Goal: Information Seeking & Learning: Learn about a topic

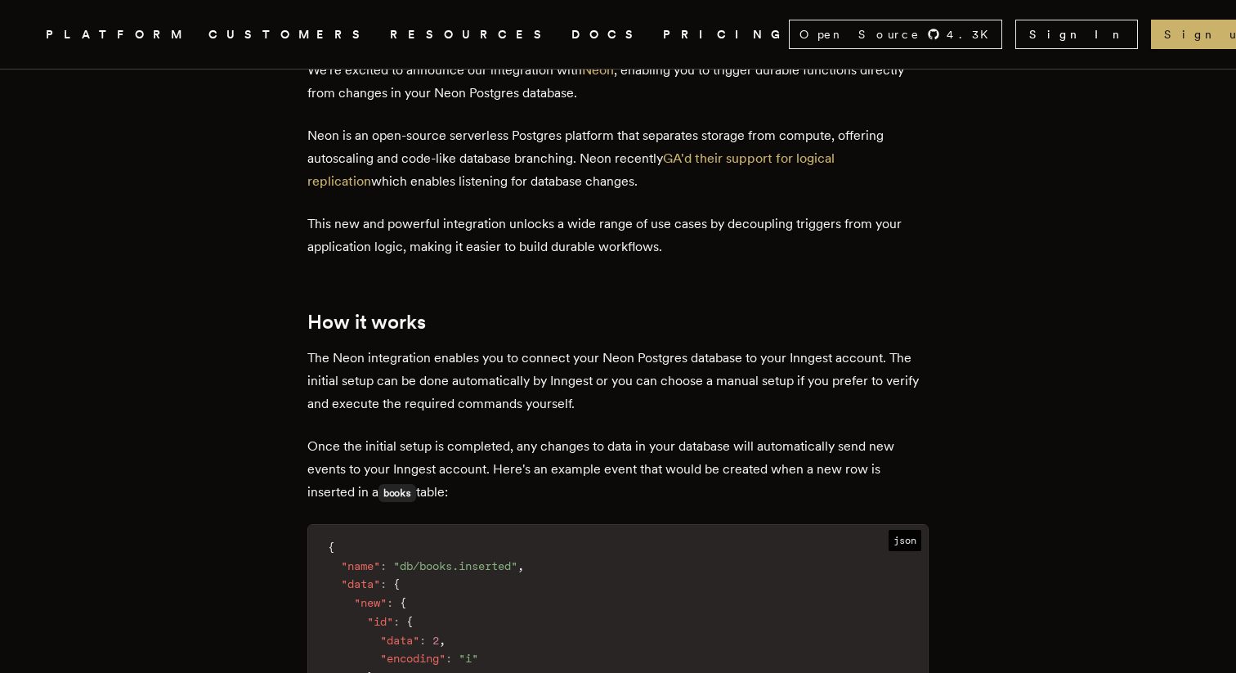
scroll to position [693, 0]
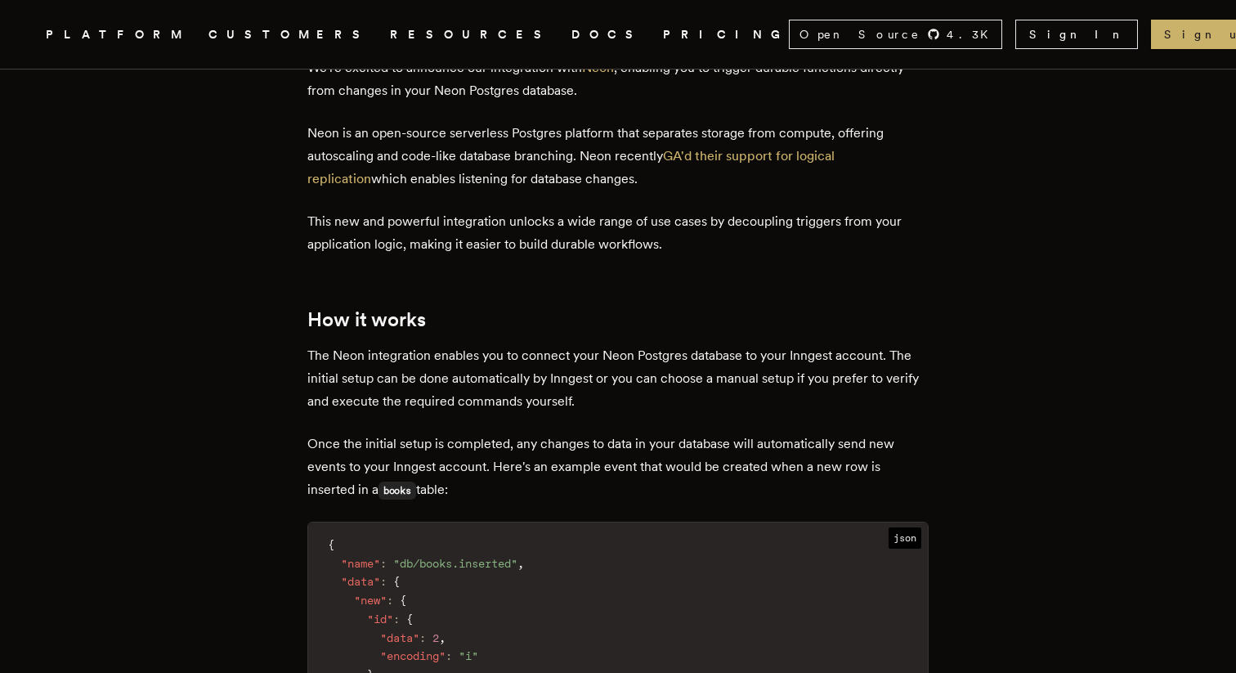
click at [384, 374] on p "The Neon integration enables you to connect your Neon Postgres database to your…" at bounding box center [617, 378] width 621 height 69
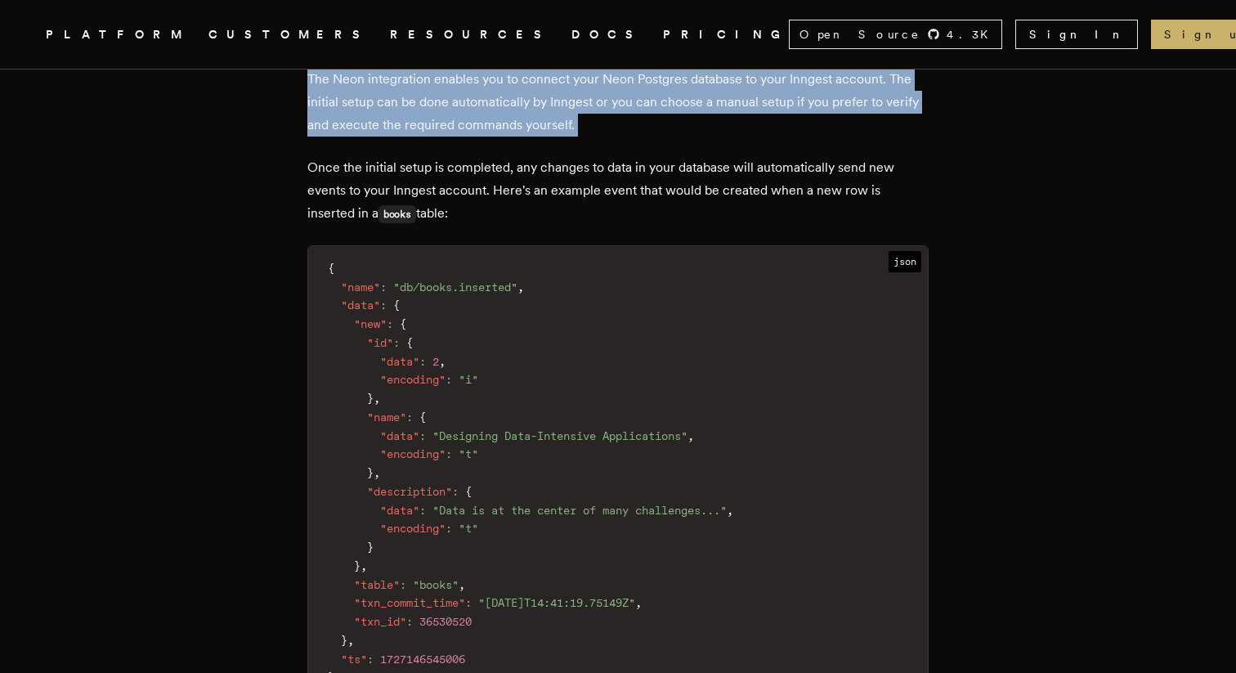
scroll to position [954, 0]
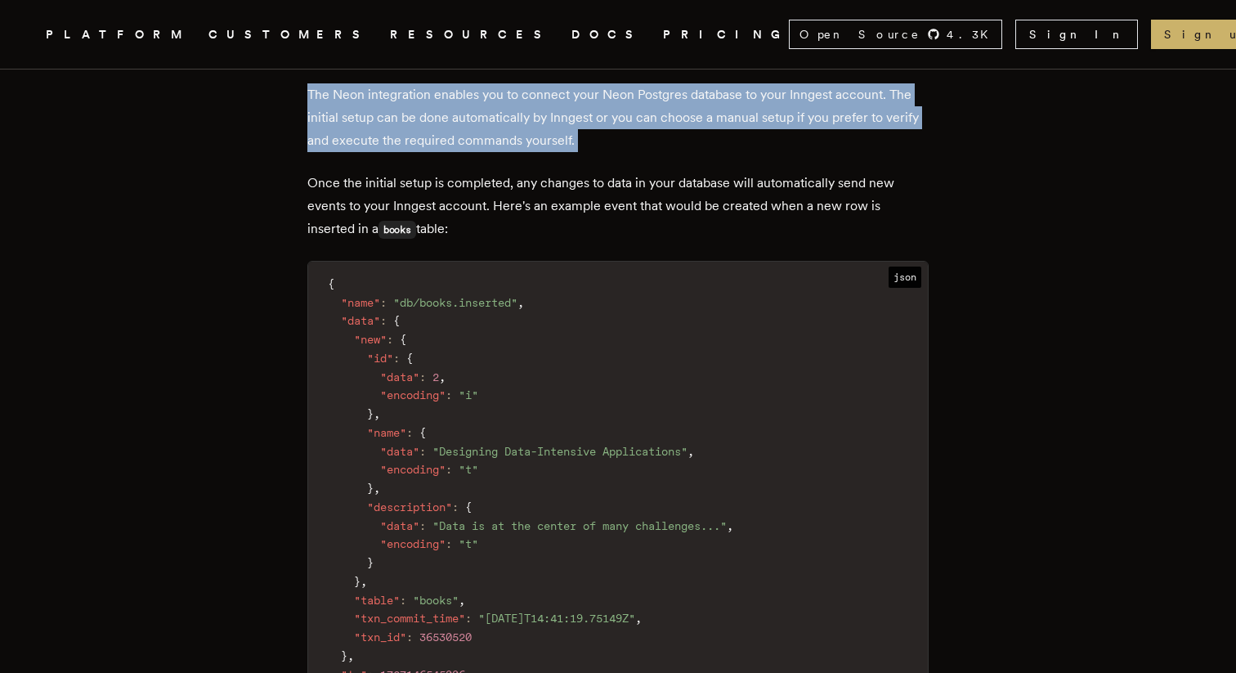
drag, startPoint x: 534, startPoint y: 181, endPoint x: 659, endPoint y: 234, distance: 135.9
click at [659, 235] on p "Once the initial setup is completed, any changes to data in your database will …" at bounding box center [617, 206] width 621 height 69
click at [502, 233] on p "Once the initial setup is completed, any changes to data in your database will …" at bounding box center [617, 206] width 621 height 69
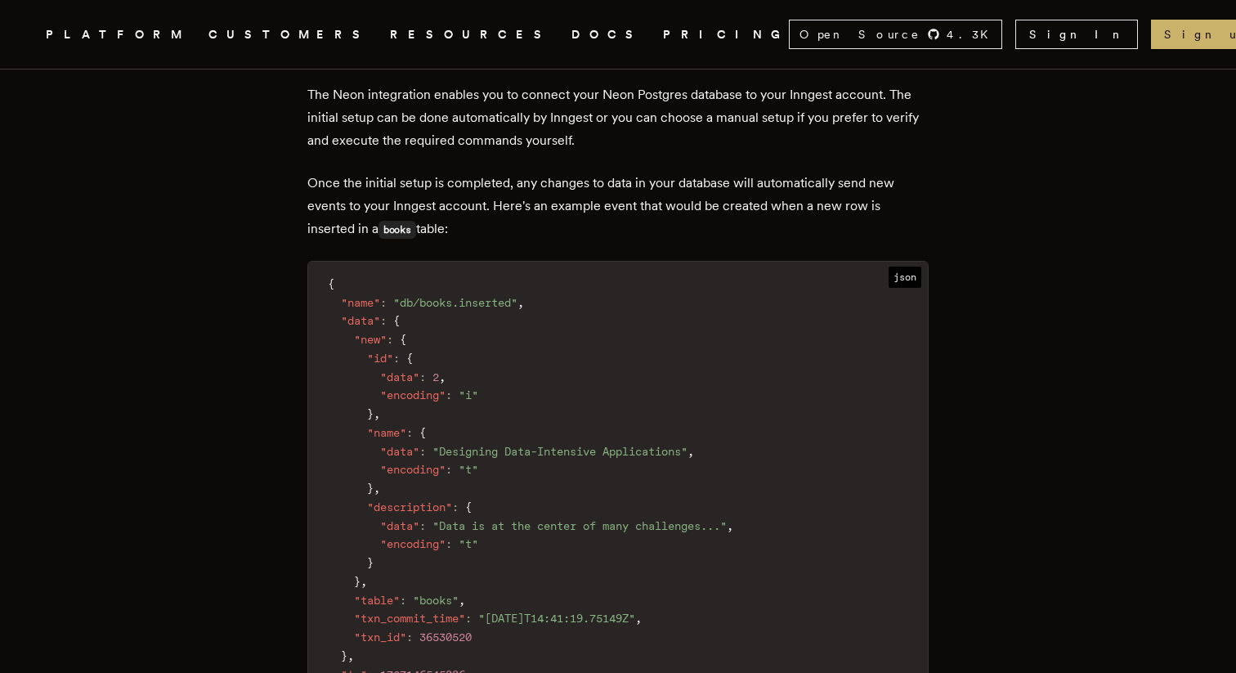
drag, startPoint x: 493, startPoint y: 200, endPoint x: 609, endPoint y: 232, distance: 120.4
click at [609, 232] on p "Once the initial setup is completed, any changes to data in your database will …" at bounding box center [617, 206] width 621 height 69
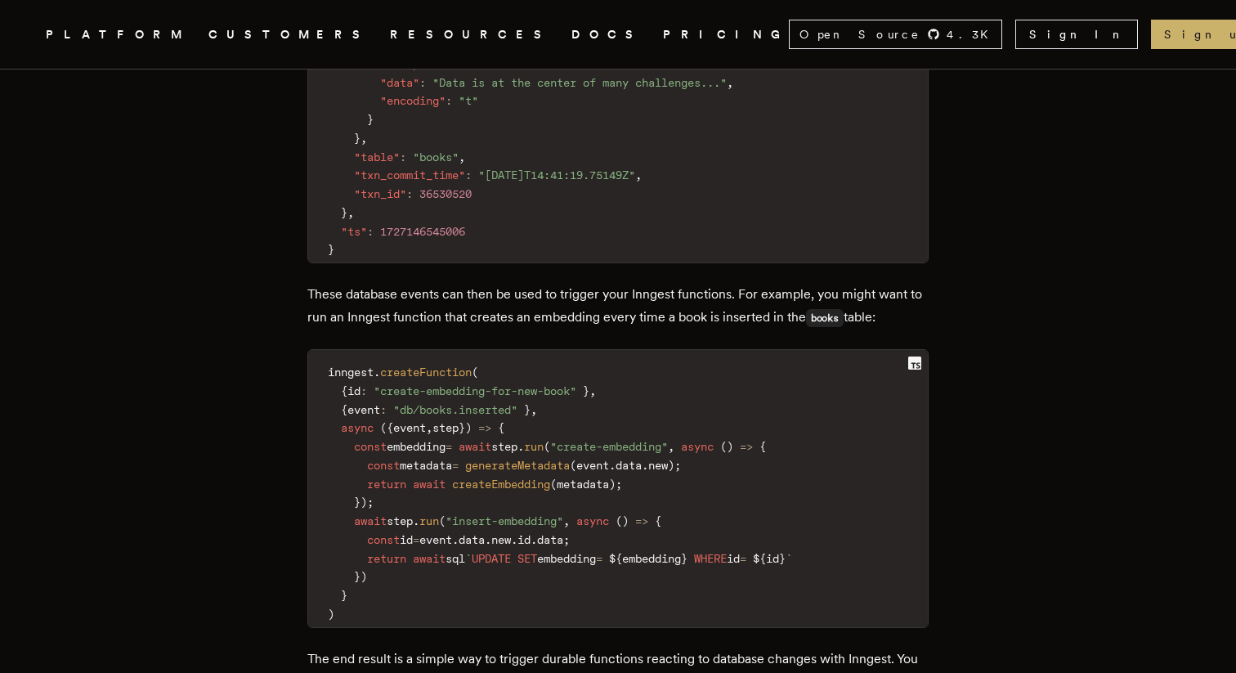
scroll to position [1400, 0]
click at [450, 311] on p "These database events can then be used to trigger your Inngest functions. For e…" at bounding box center [617, 303] width 621 height 47
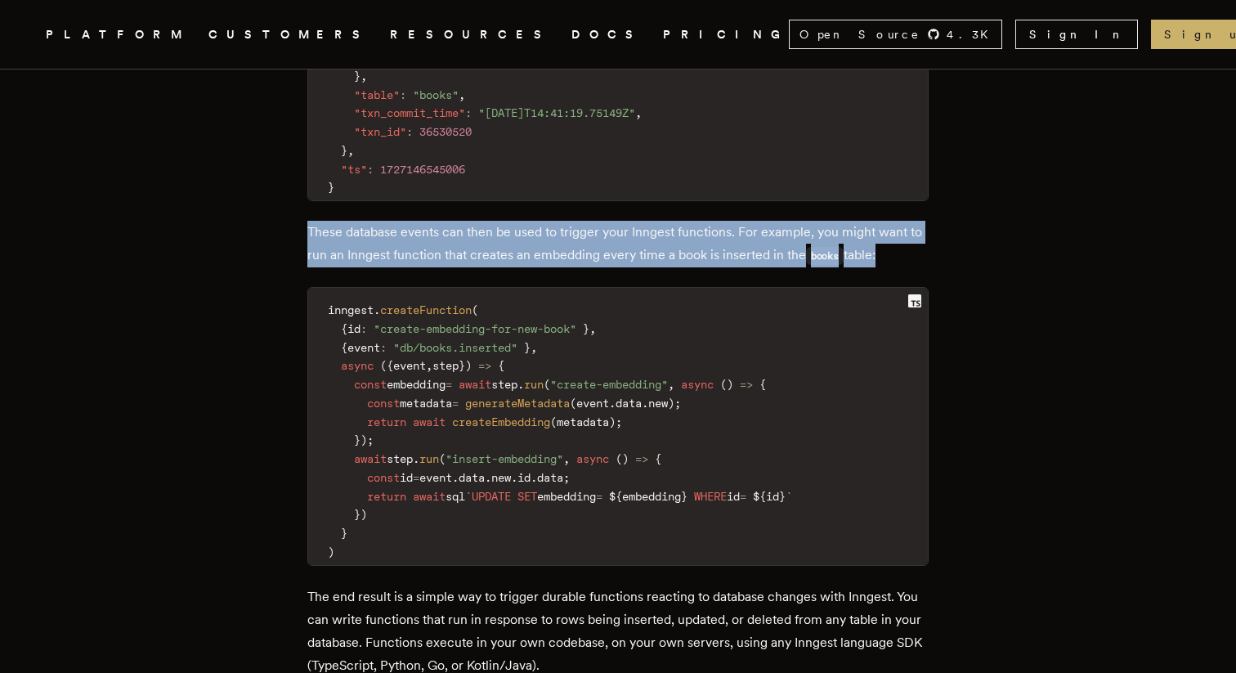
scroll to position [1466, 0]
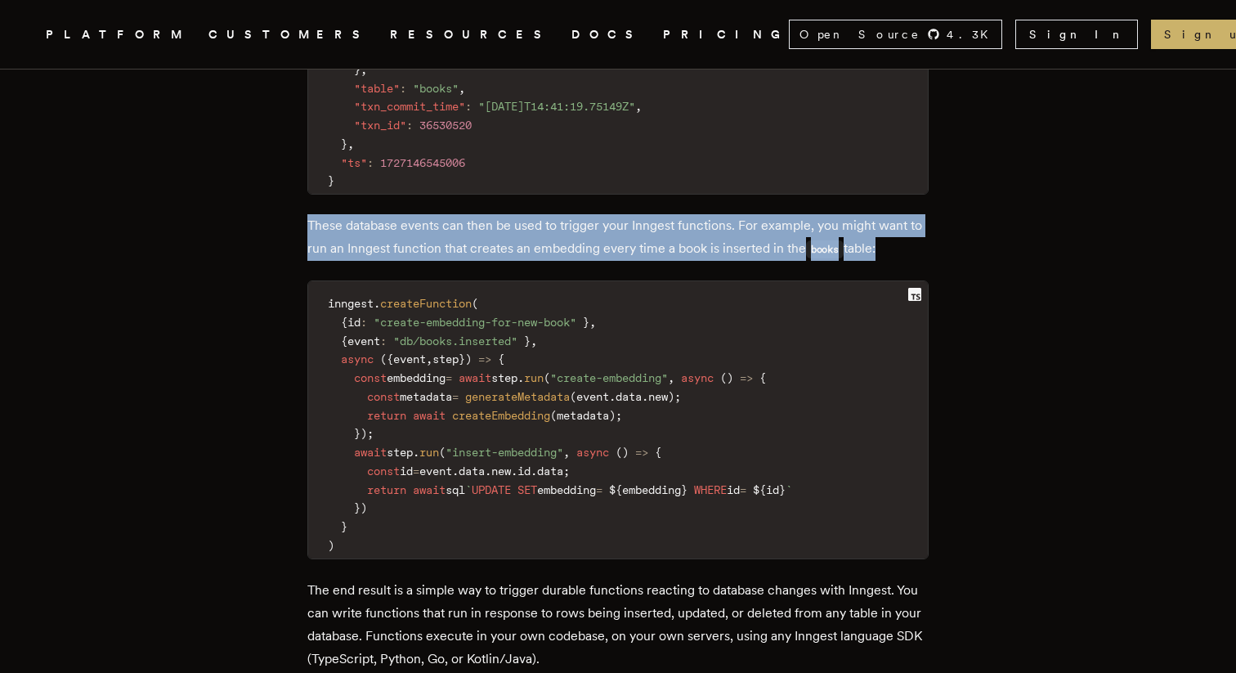
click at [558, 244] on p "These database events can then be used to trigger your Inngest functions. For e…" at bounding box center [617, 237] width 621 height 47
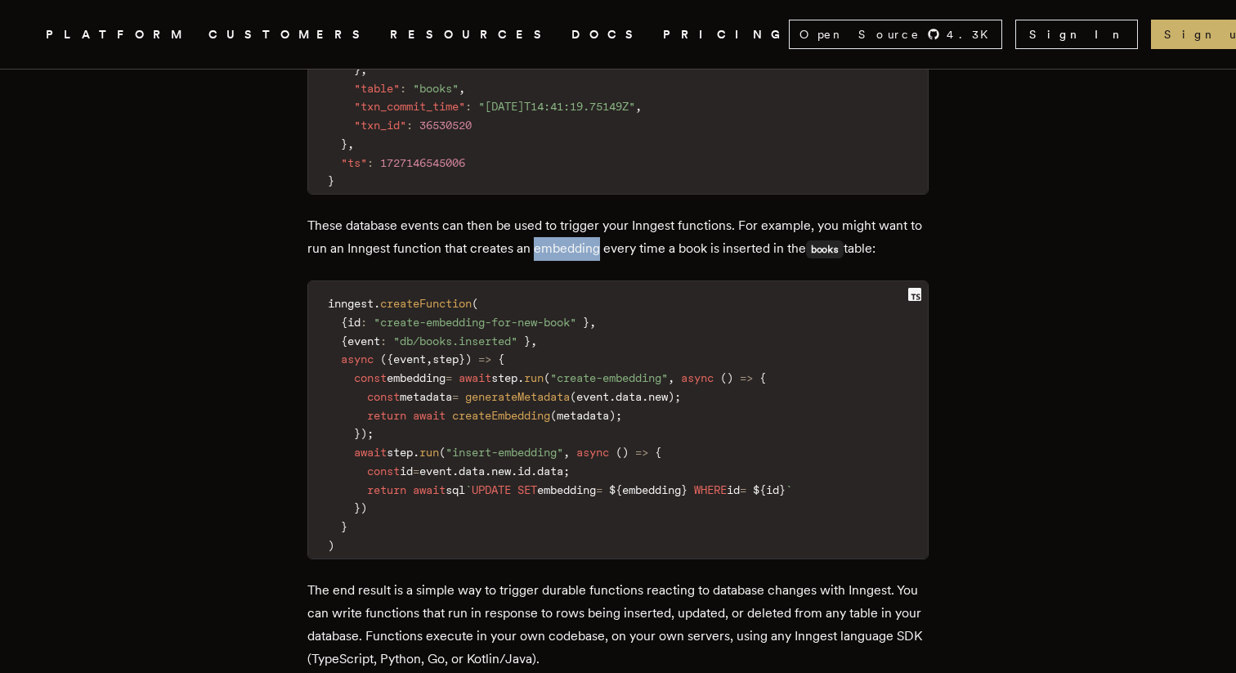
click at [558, 244] on p "These database events can then be used to trigger your Inngest functions. For e…" at bounding box center [617, 237] width 621 height 47
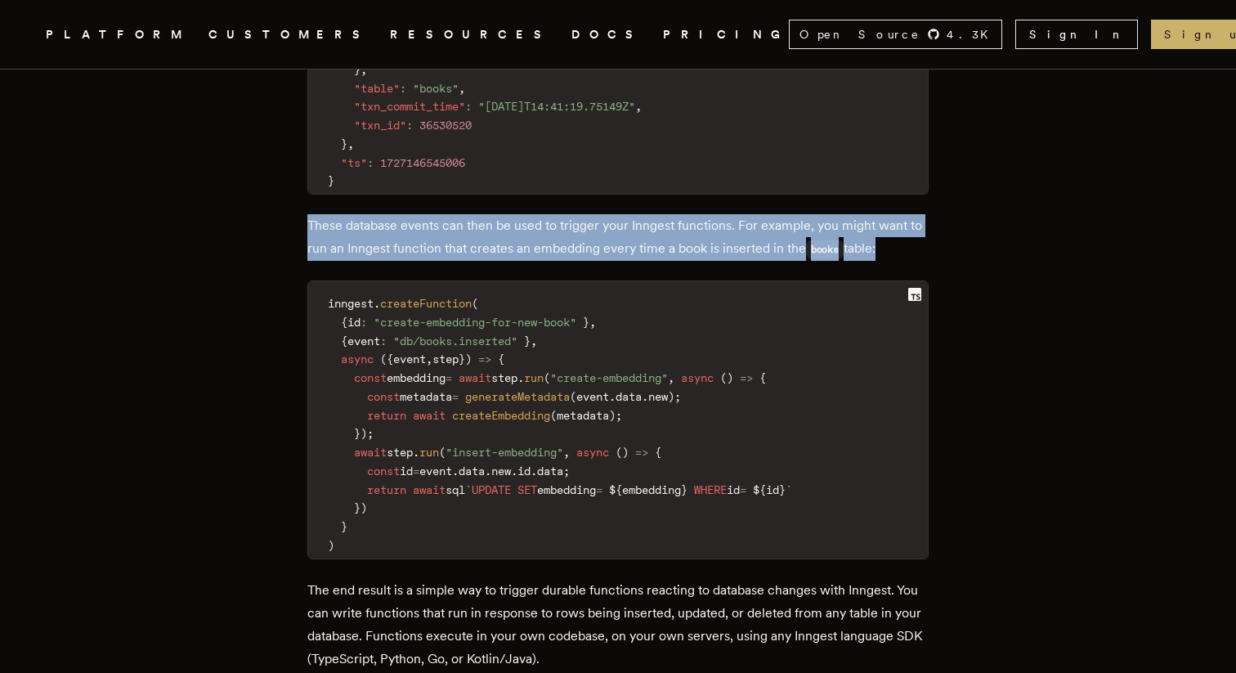
click at [558, 244] on p "These database events can then be used to trigger your Inngest functions. For e…" at bounding box center [617, 237] width 621 height 47
click at [587, 257] on p "These database events can then be used to trigger your Inngest functions. For e…" at bounding box center [617, 237] width 621 height 47
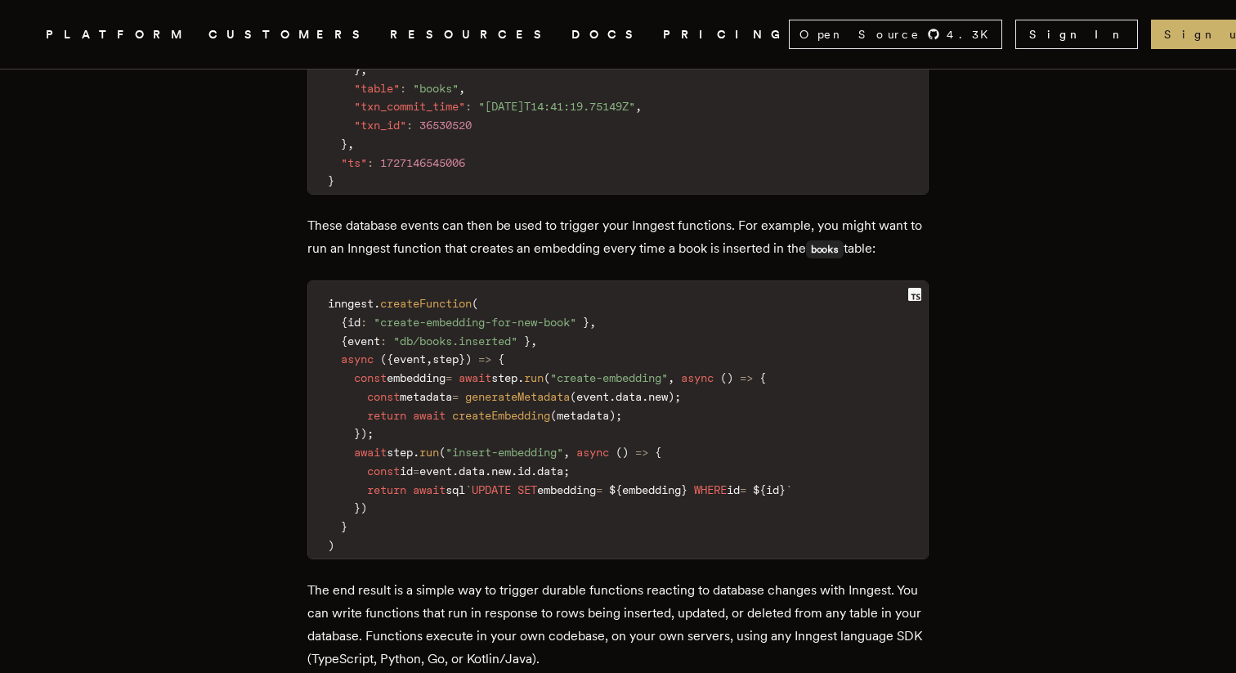
click at [587, 257] on p "These database events can then be used to trigger your Inngest functions. For e…" at bounding box center [617, 237] width 621 height 47
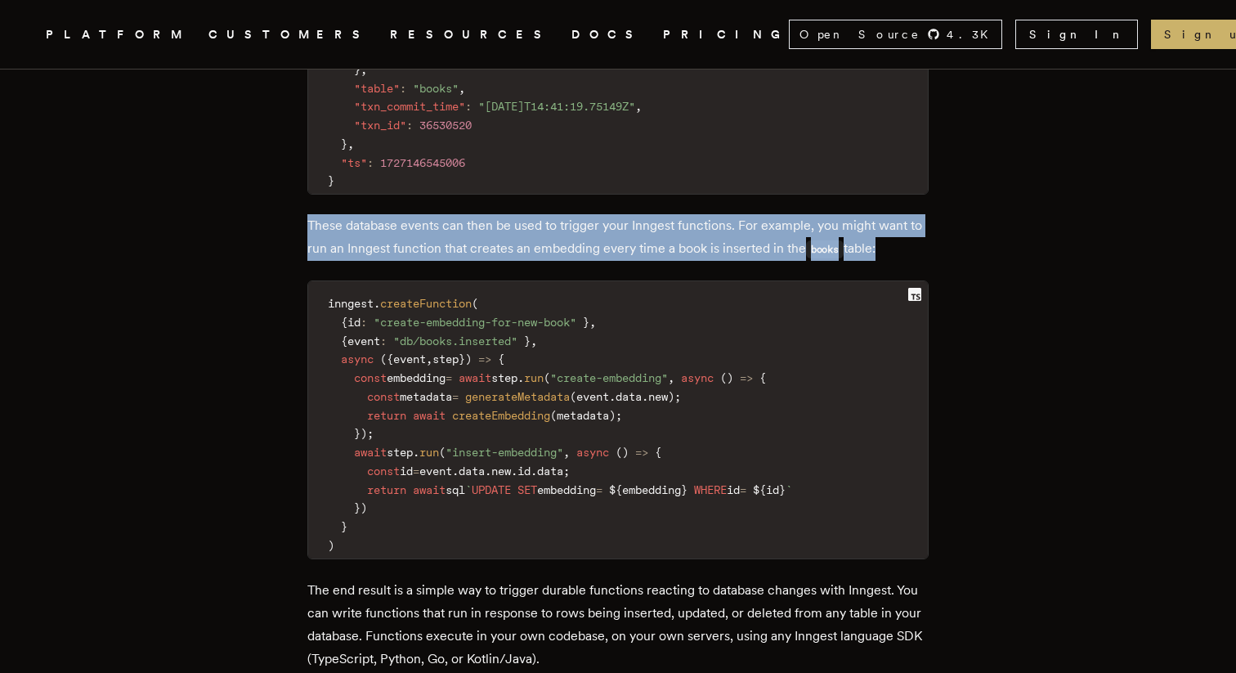
click at [587, 257] on p "These database events can then be used to trigger your Inngest functions. For e…" at bounding box center [617, 237] width 621 height 47
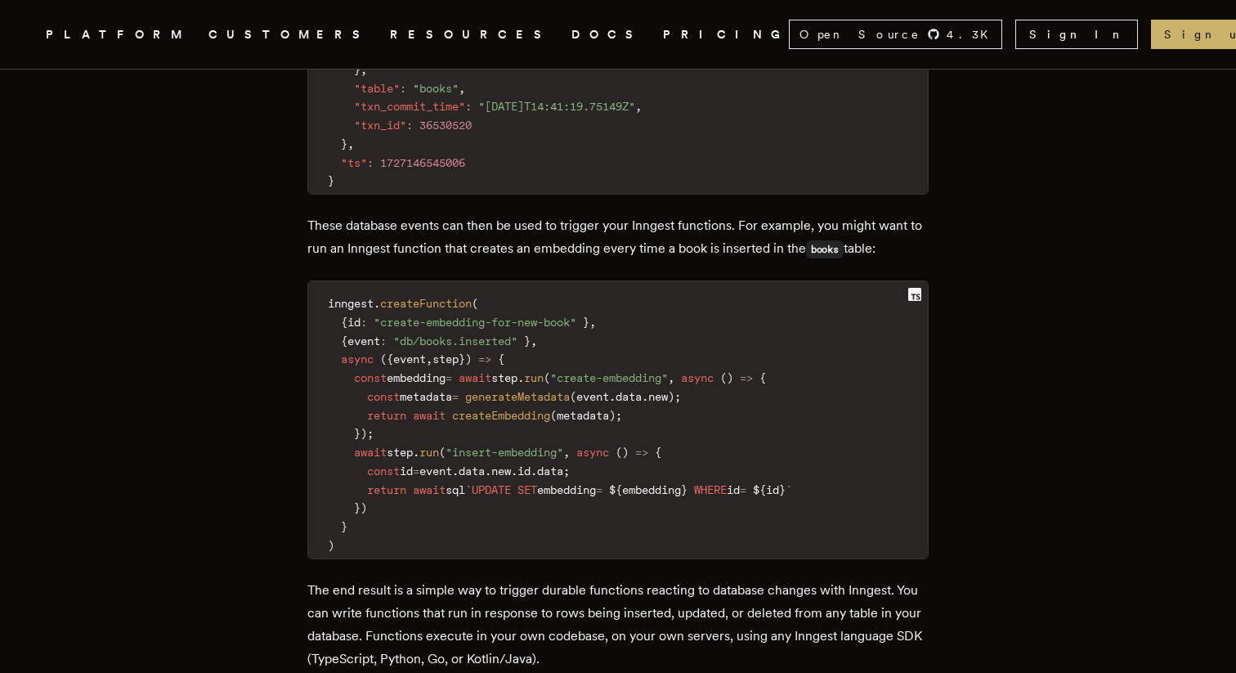
click at [587, 257] on p "These database events can then be used to trigger your Inngest functions. For e…" at bounding box center [617, 237] width 621 height 47
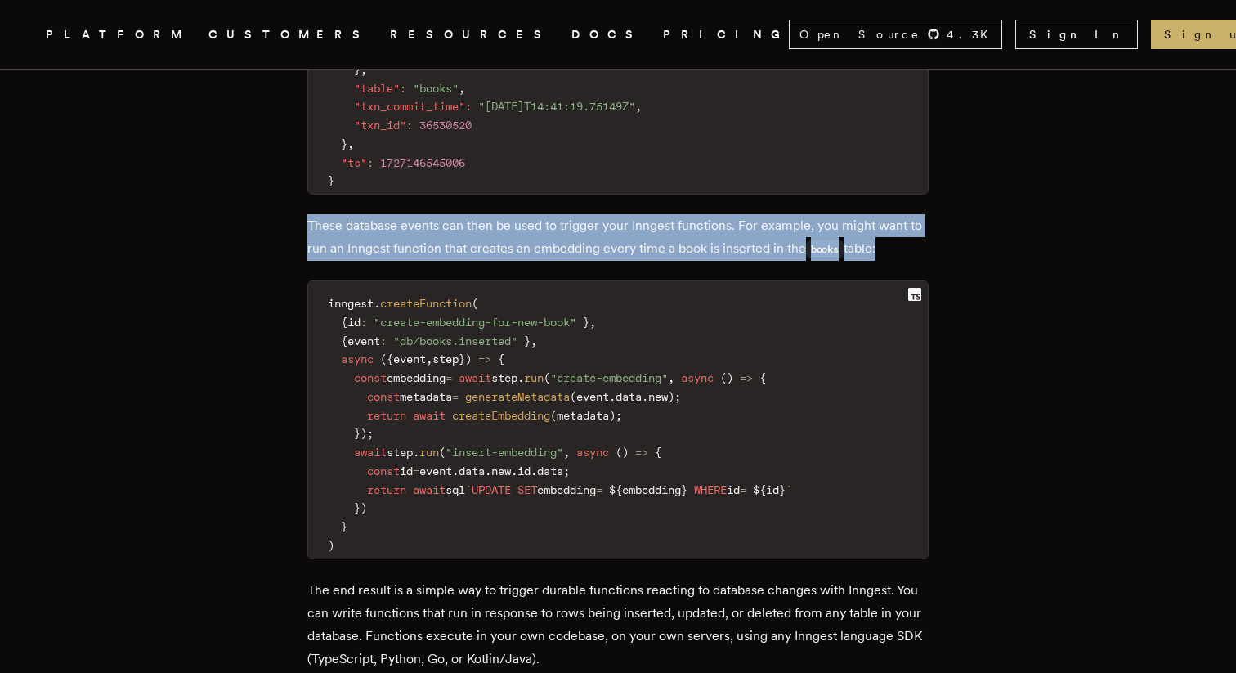
click at [587, 257] on p "These database events can then be used to trigger your Inngest functions. For e…" at bounding box center [617, 237] width 621 height 47
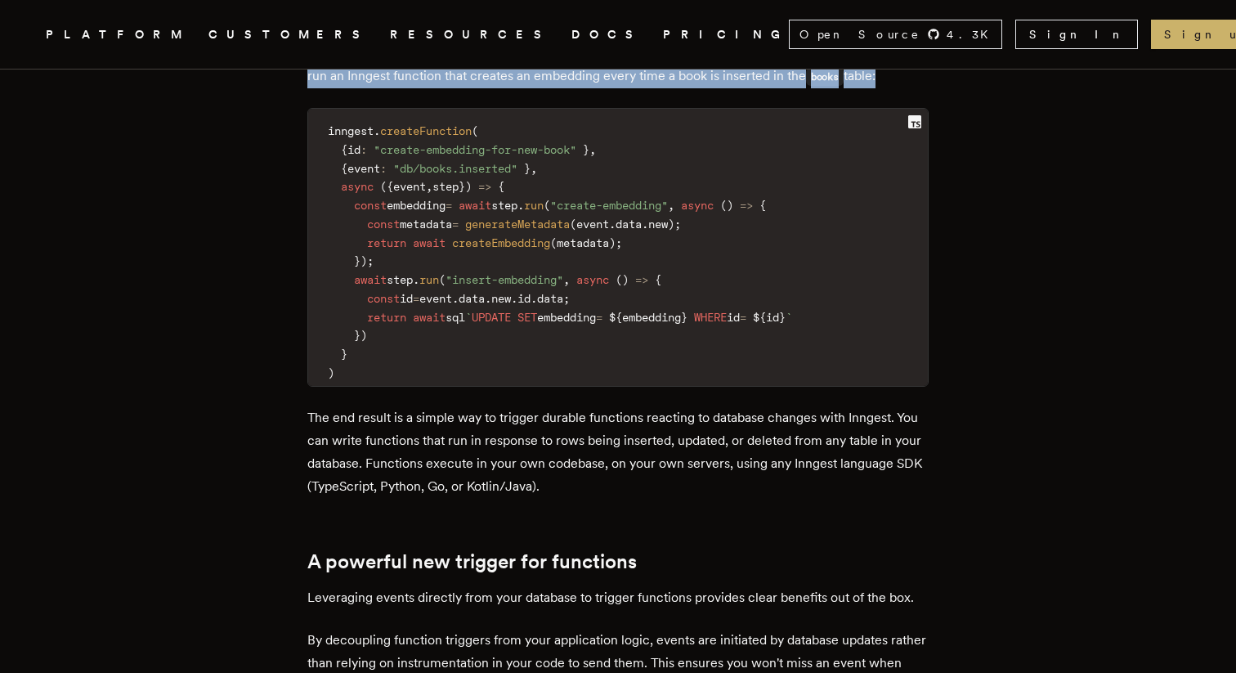
scroll to position [1641, 0]
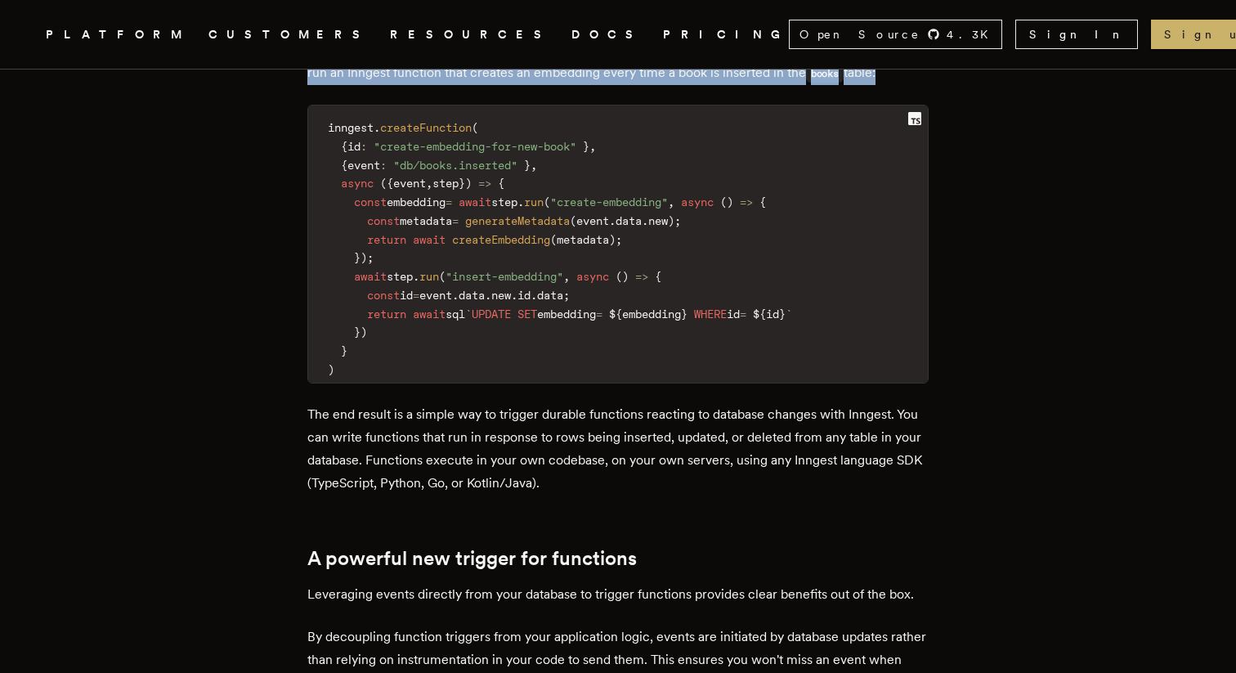
click at [476, 447] on p "The end result is a simple way to trigger durable functions reacting to databas…" at bounding box center [617, 449] width 621 height 92
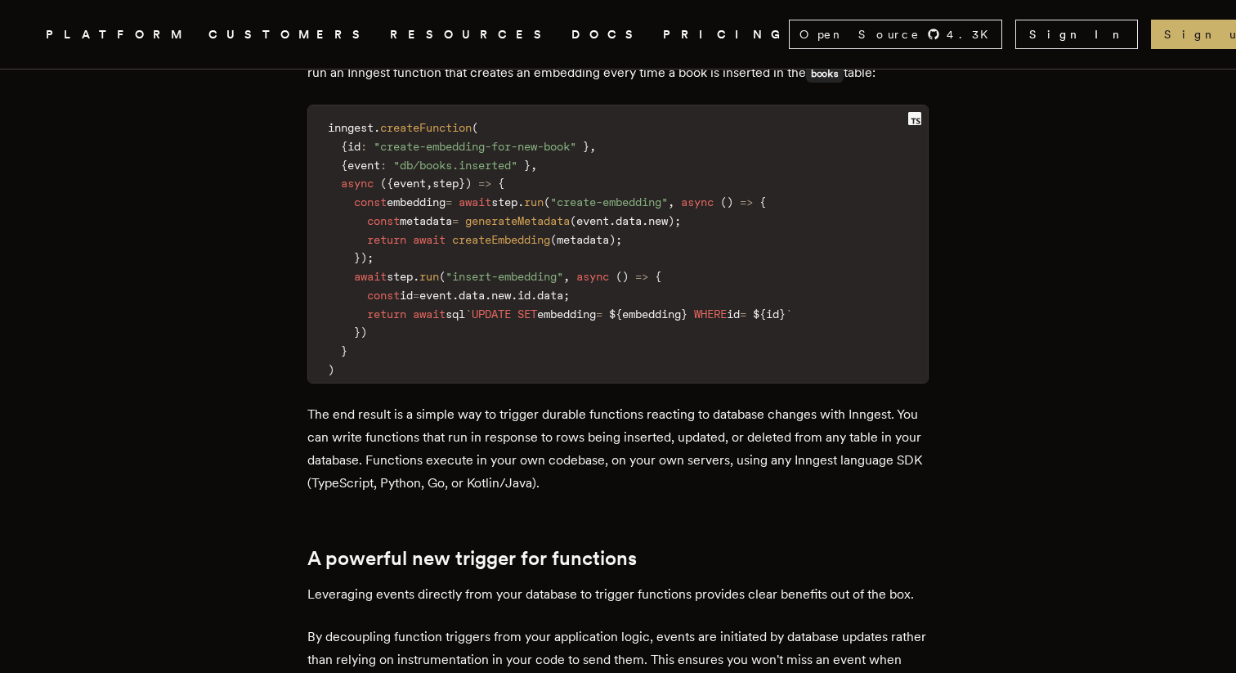
click at [476, 447] on p "The end result is a simple way to trigger durable functions reacting to databas…" at bounding box center [617, 449] width 621 height 92
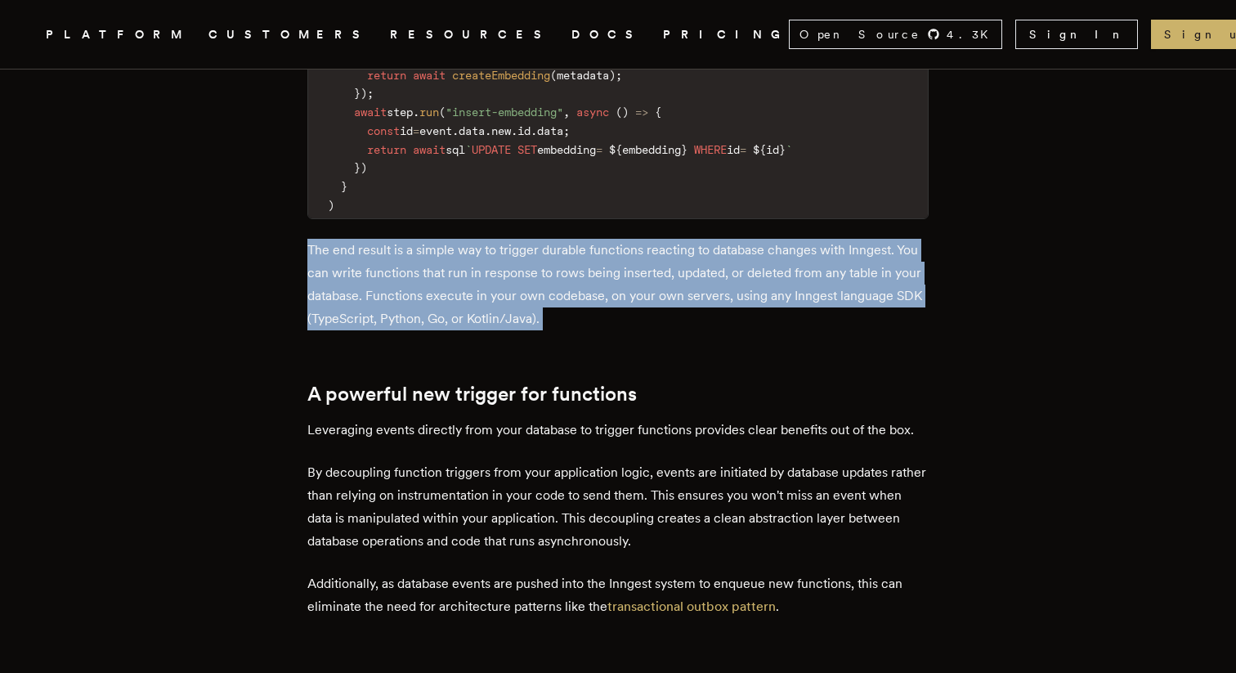
scroll to position [1825, 0]
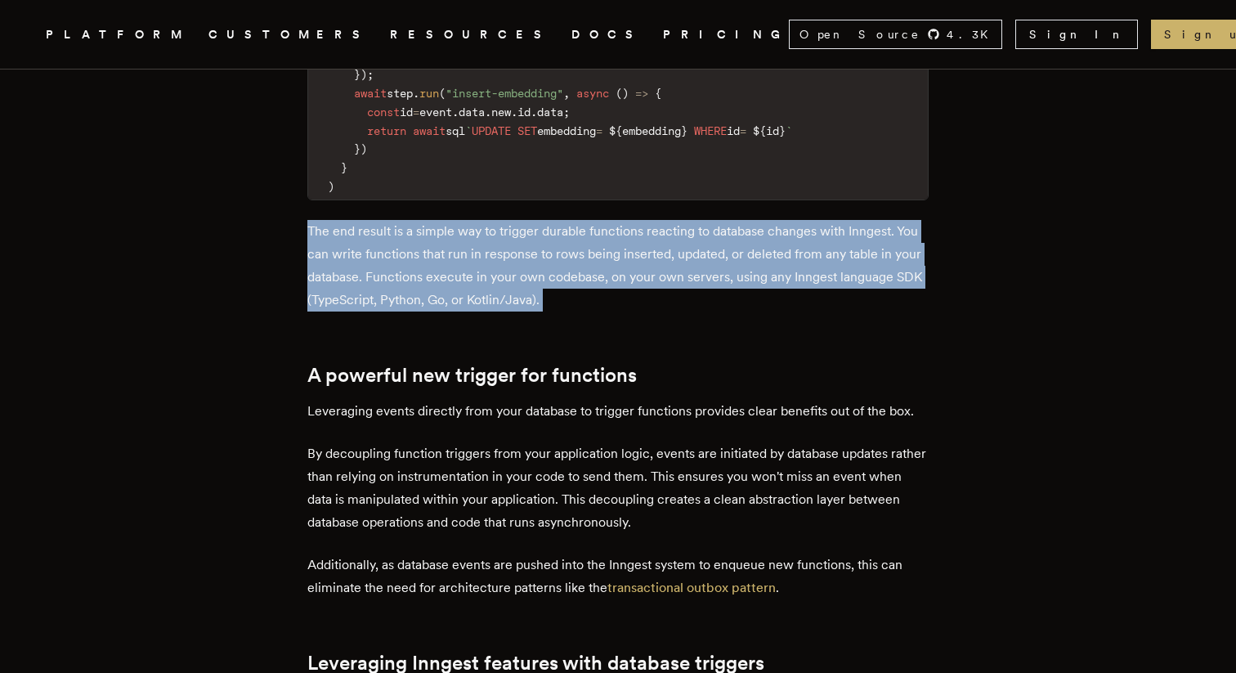
click at [423, 444] on p "By decoupling function triggers from your application logic, events are initiat…" at bounding box center [617, 488] width 621 height 92
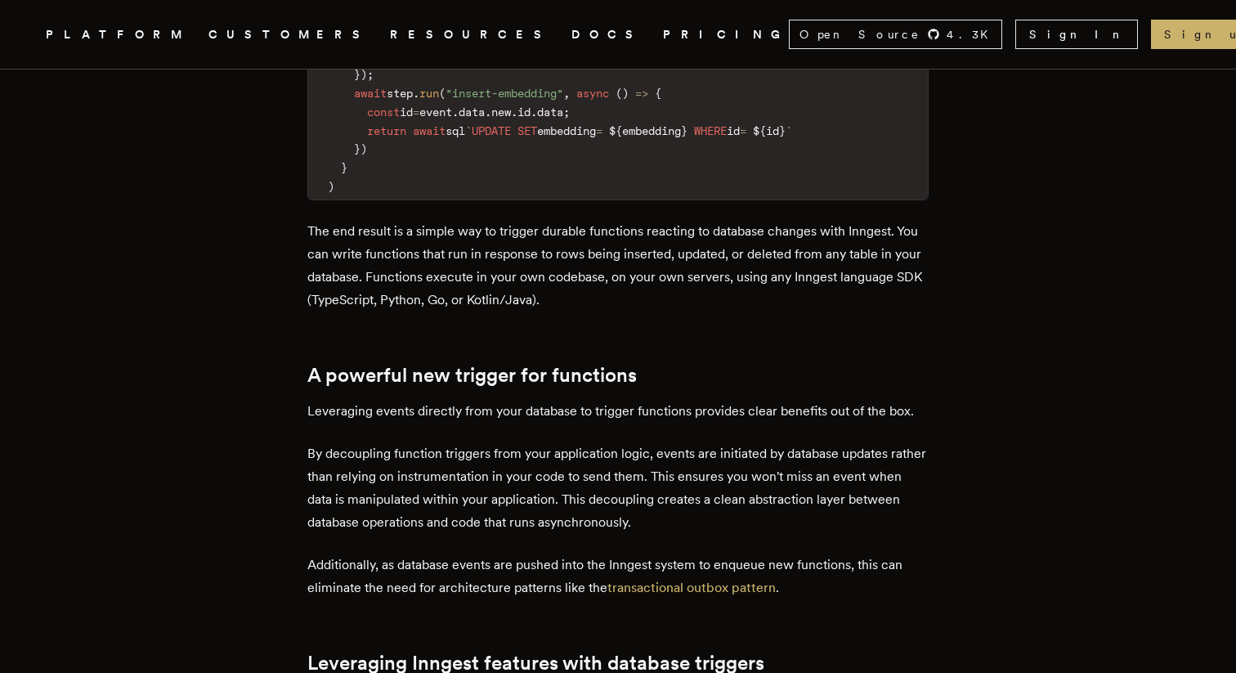
click at [423, 444] on p "By decoupling function triggers from your application logic, events are initiat…" at bounding box center [617, 488] width 621 height 92
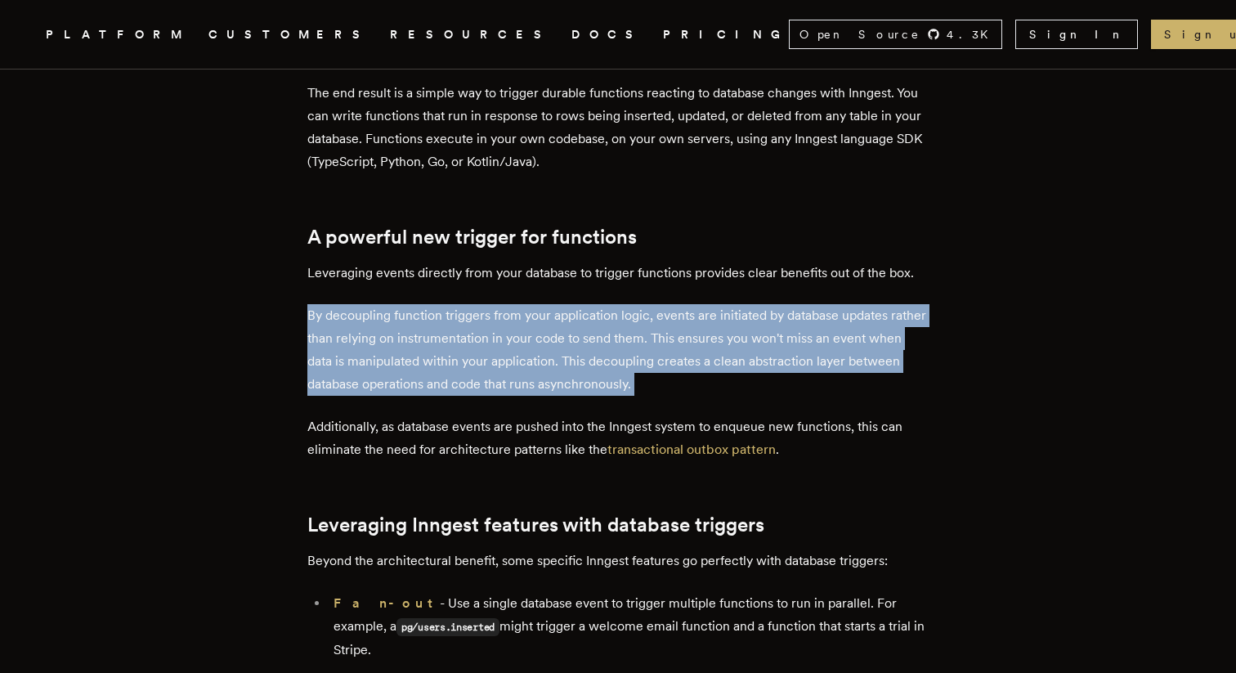
scroll to position [1980, 0]
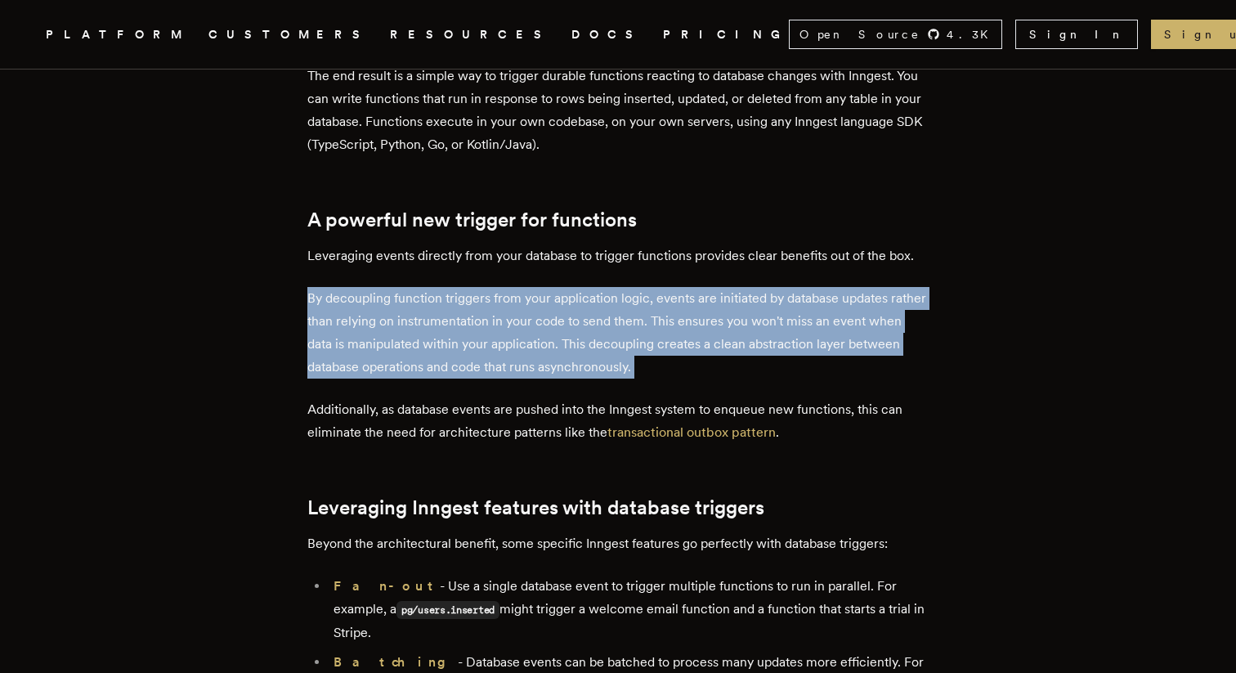
click at [423, 444] on p "Additionally, as database events are pushed into the Inngest system to enqueue …" at bounding box center [617, 421] width 621 height 46
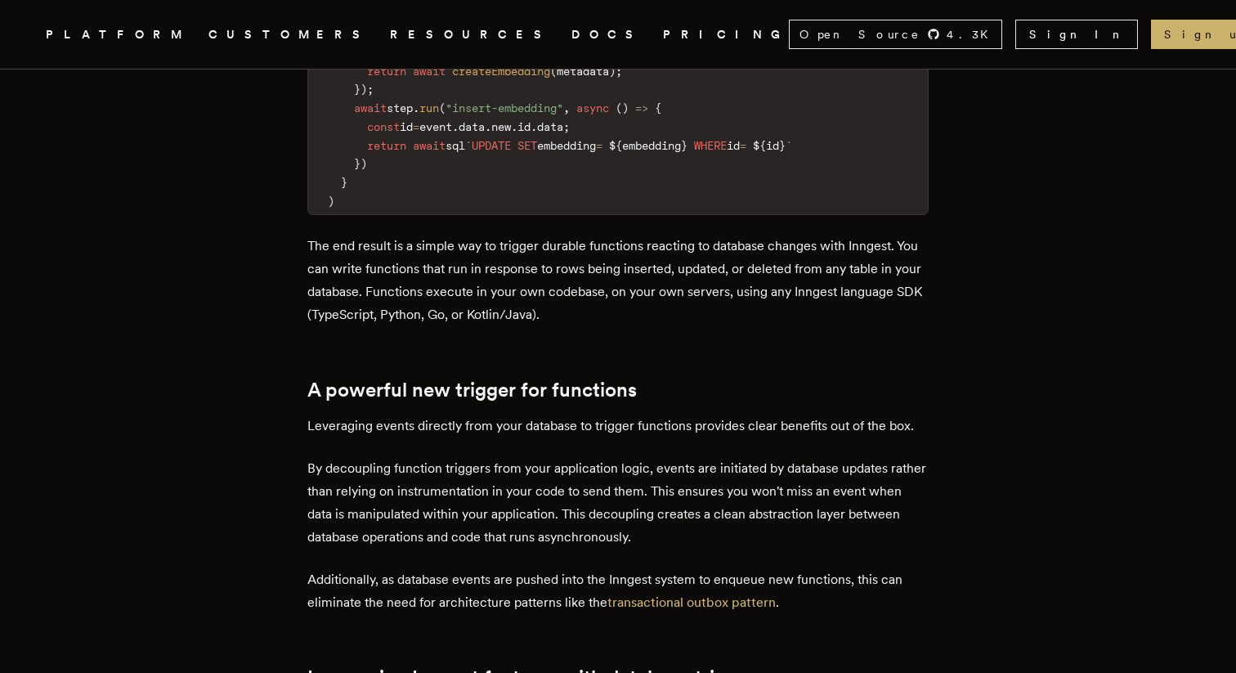
scroll to position [1815, 0]
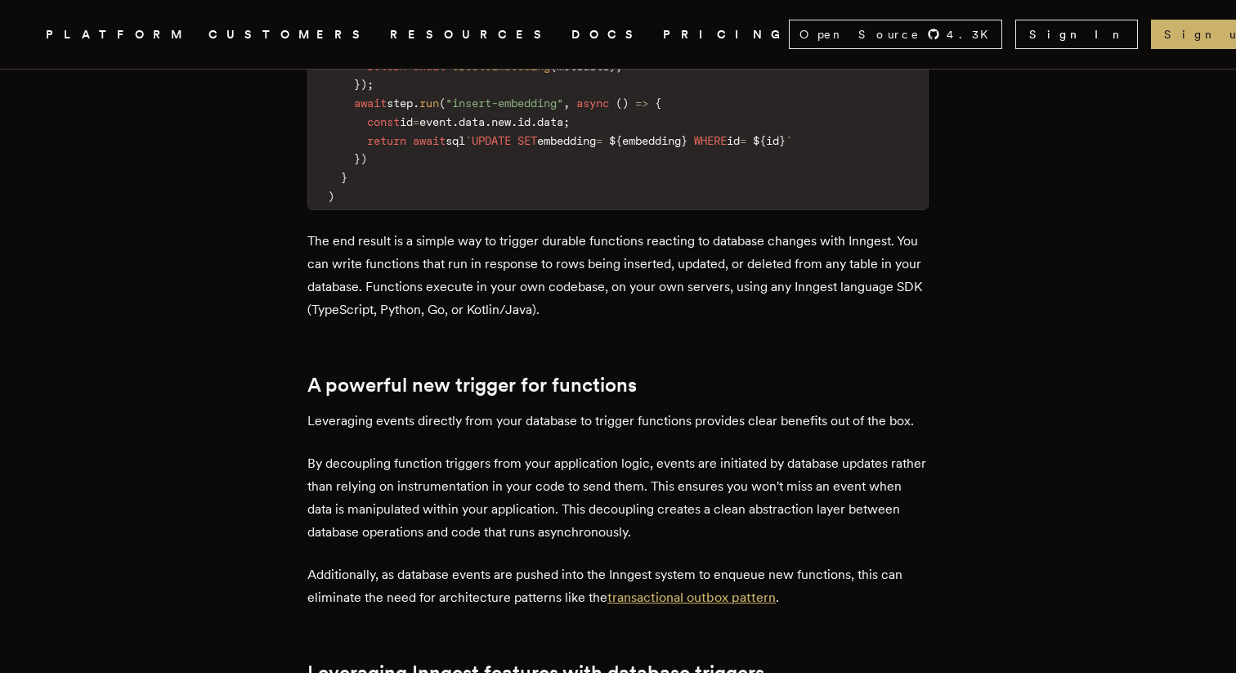
click at [727, 603] on link "transactional outbox pattern" at bounding box center [691, 597] width 168 height 16
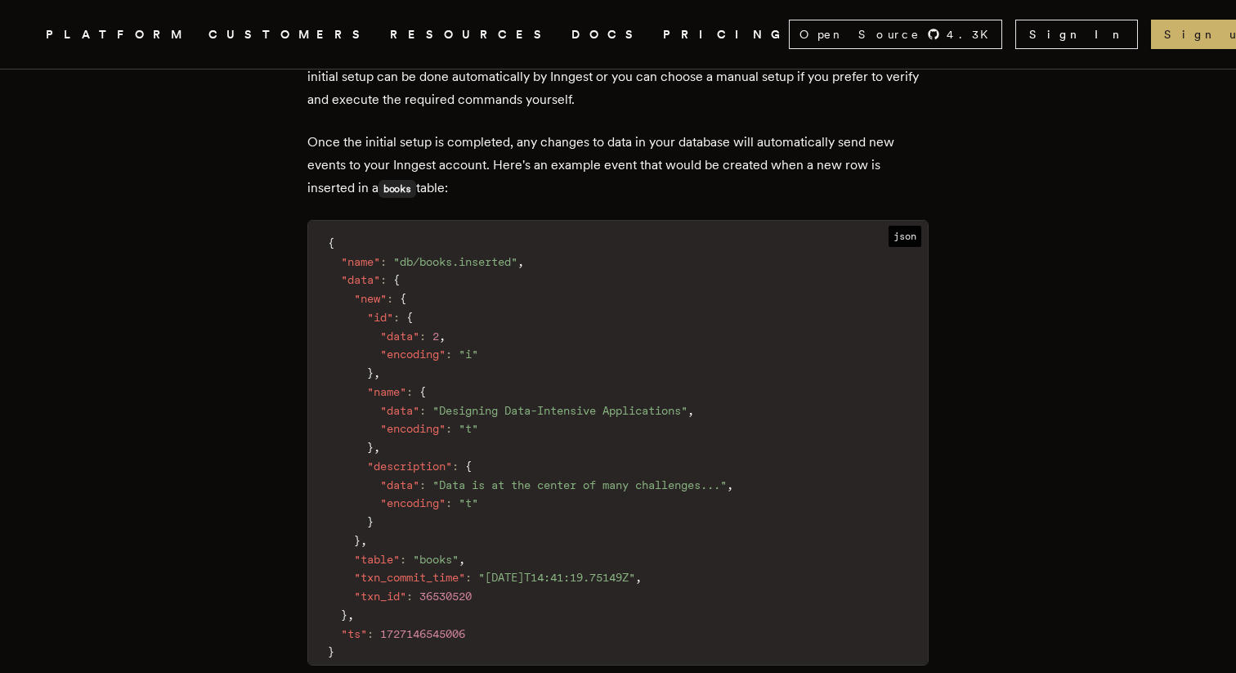
scroll to position [1018, 0]
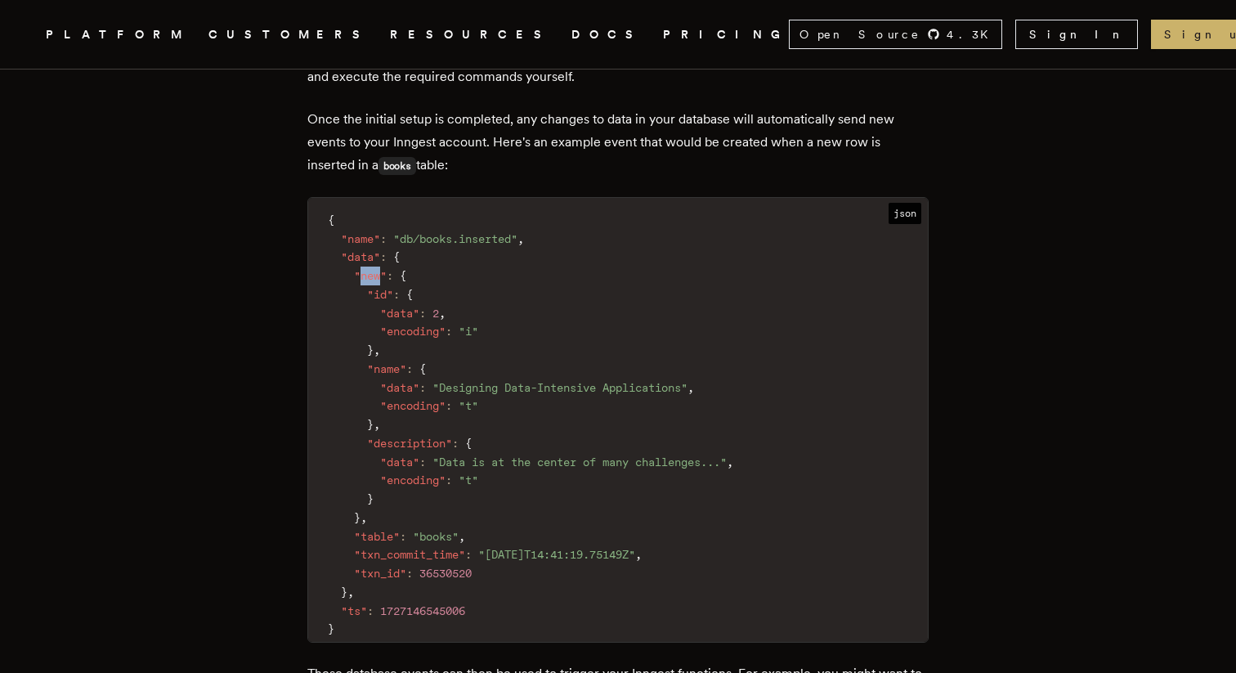
drag, startPoint x: 370, startPoint y: 280, endPoint x: 390, endPoint y: 278, distance: 20.6
click at [387, 277] on span ""new"" at bounding box center [370, 275] width 33 height 13
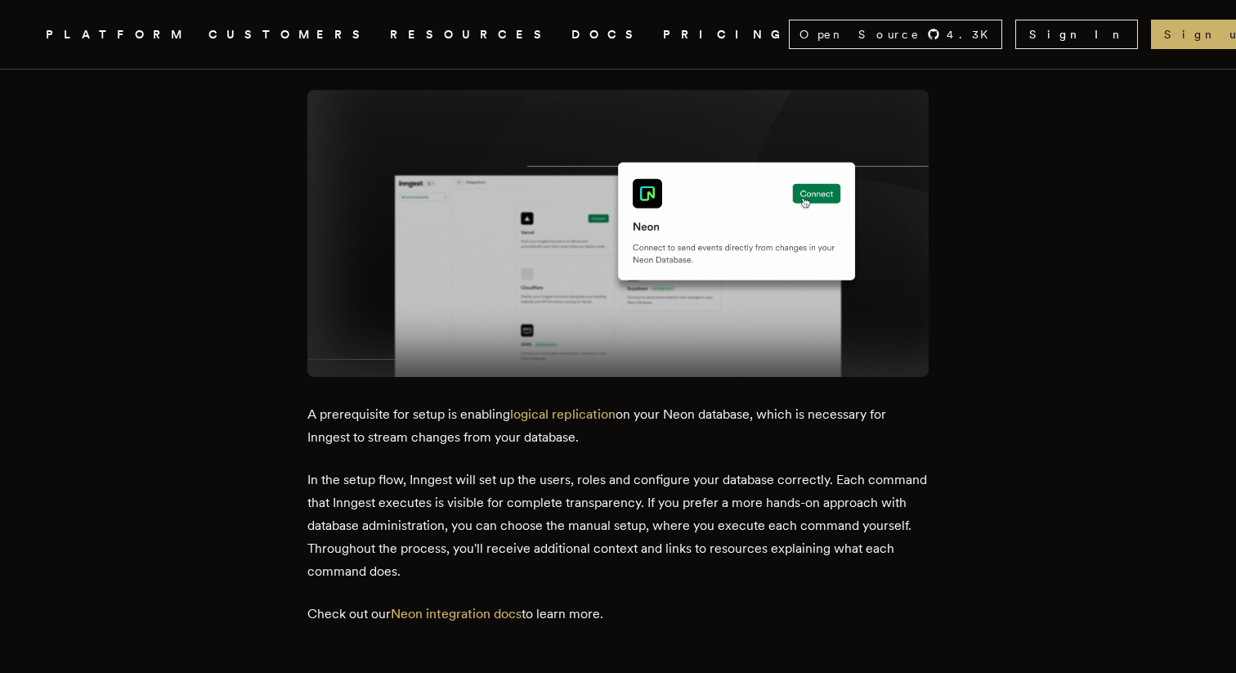
scroll to position [2942, 0]
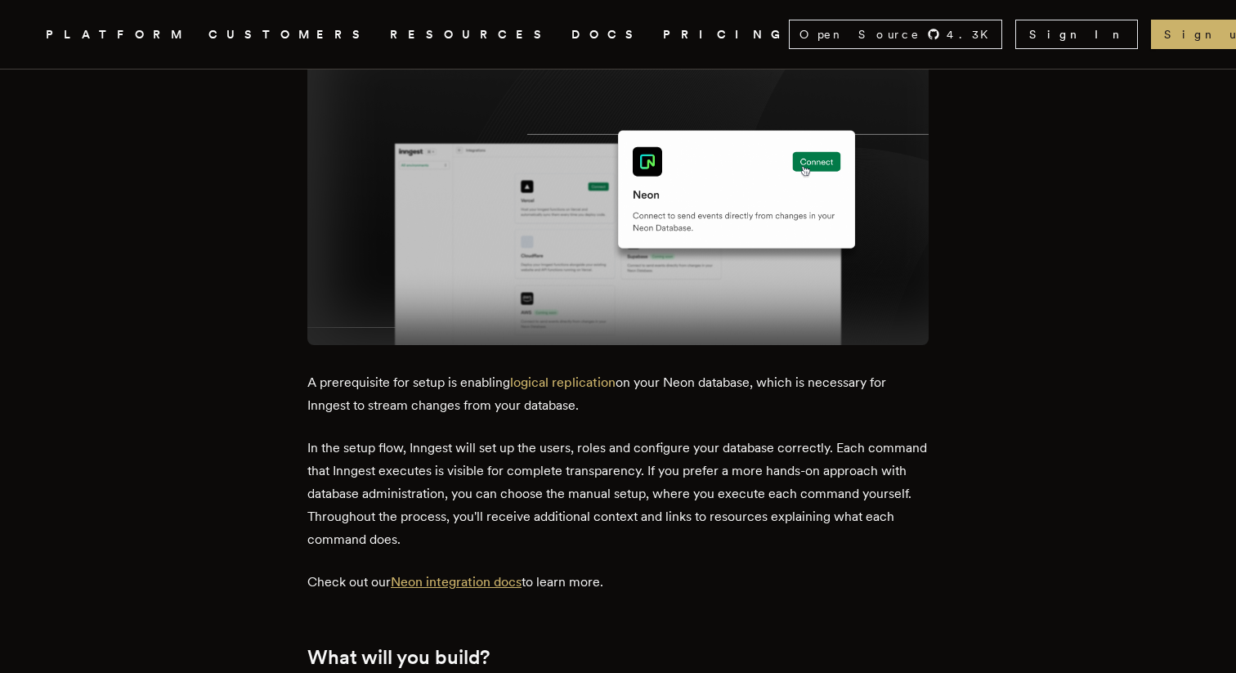
click at [490, 574] on link "Neon integration docs" at bounding box center [456, 582] width 131 height 16
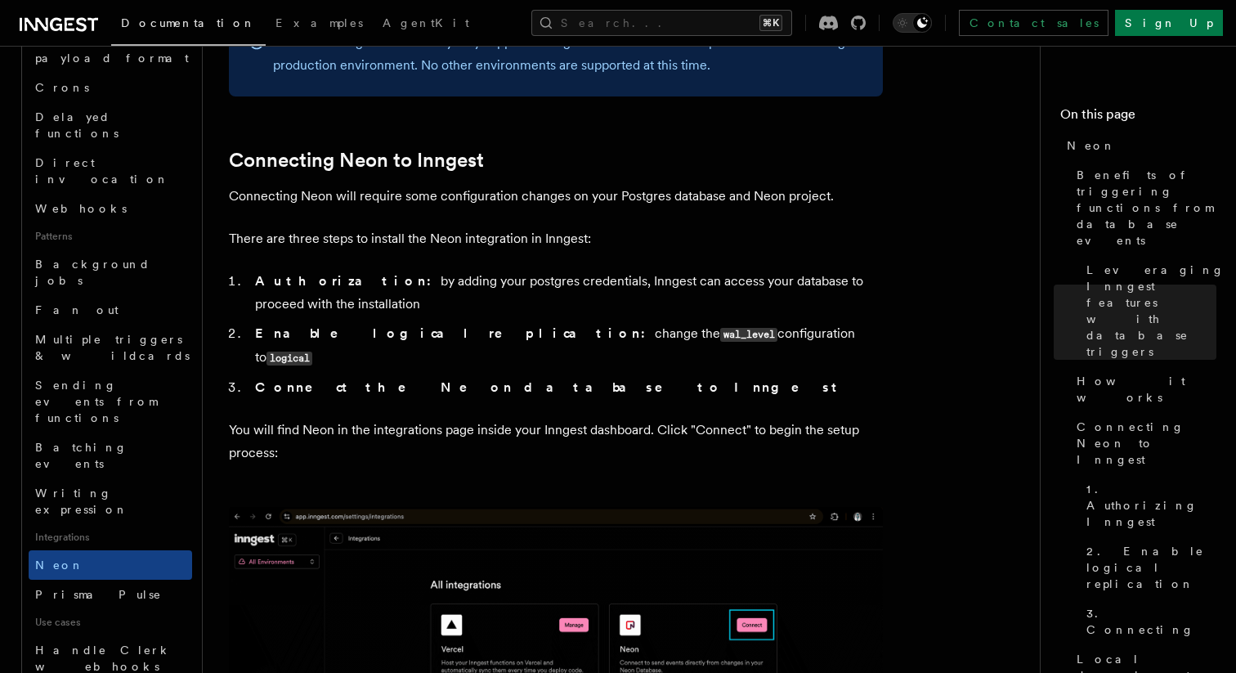
scroll to position [893, 0]
click at [720, 336] on code "wal_level" at bounding box center [748, 333] width 57 height 14
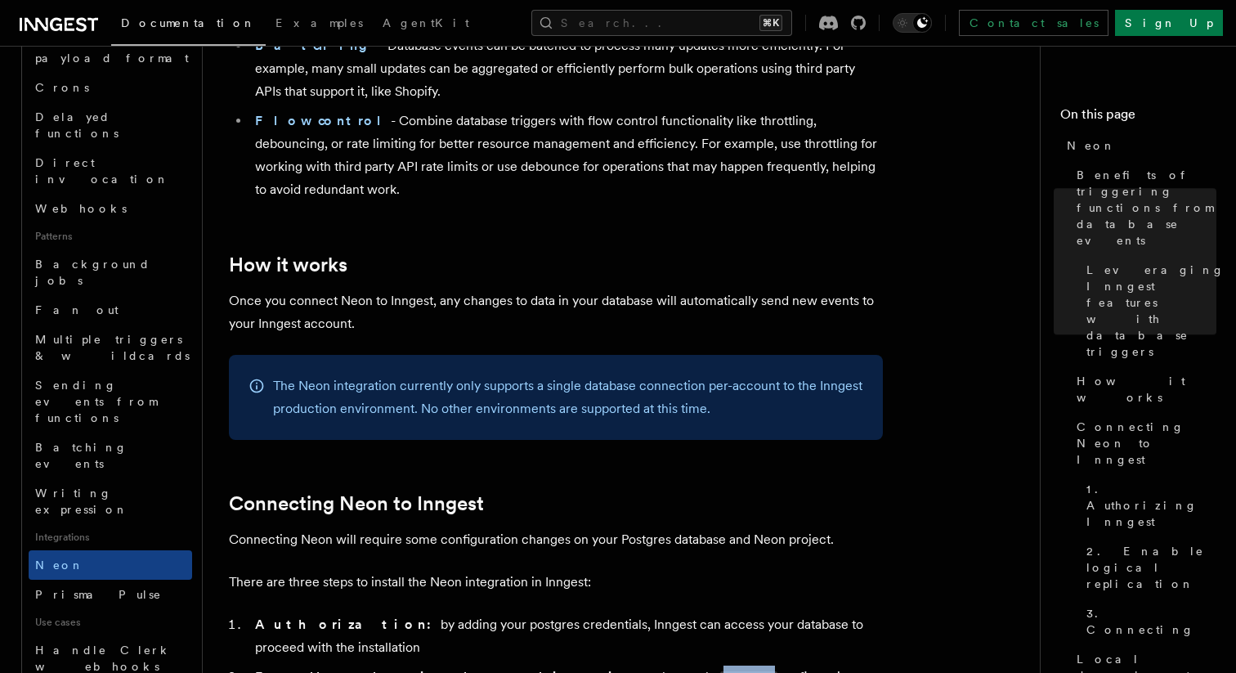
scroll to position [583, 0]
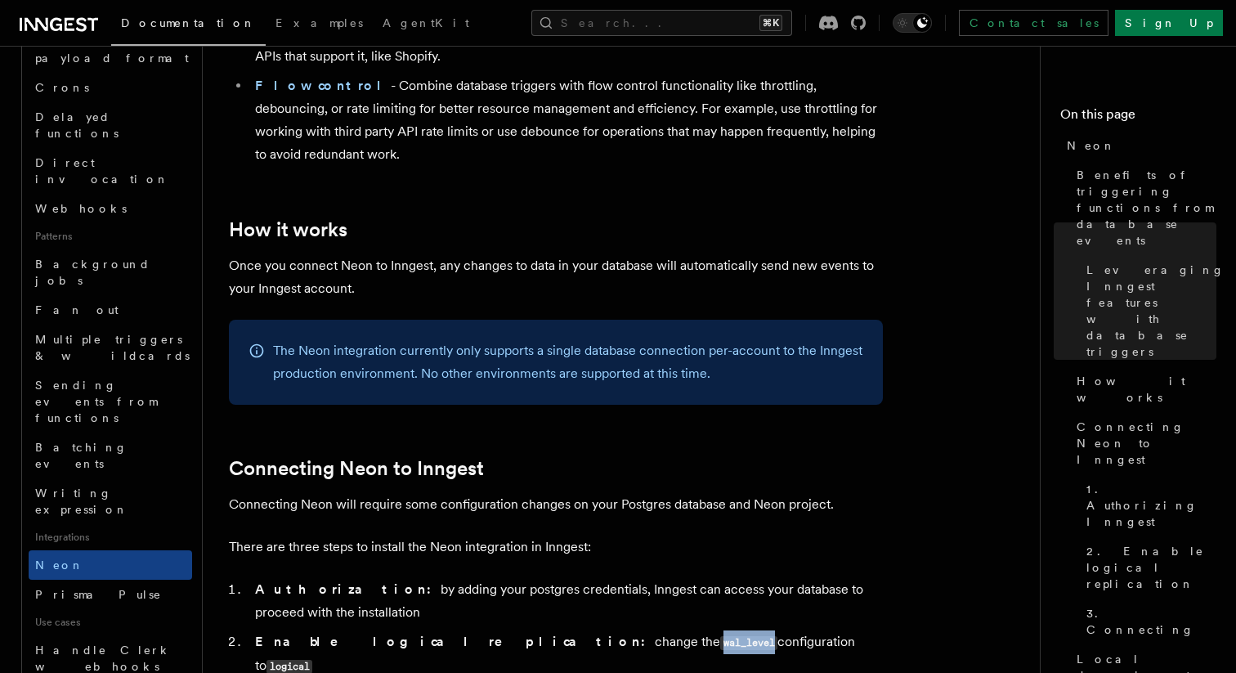
click at [405, 365] on p "The Neon integration currently only supports a single database connection per-a…" at bounding box center [568, 362] width 590 height 46
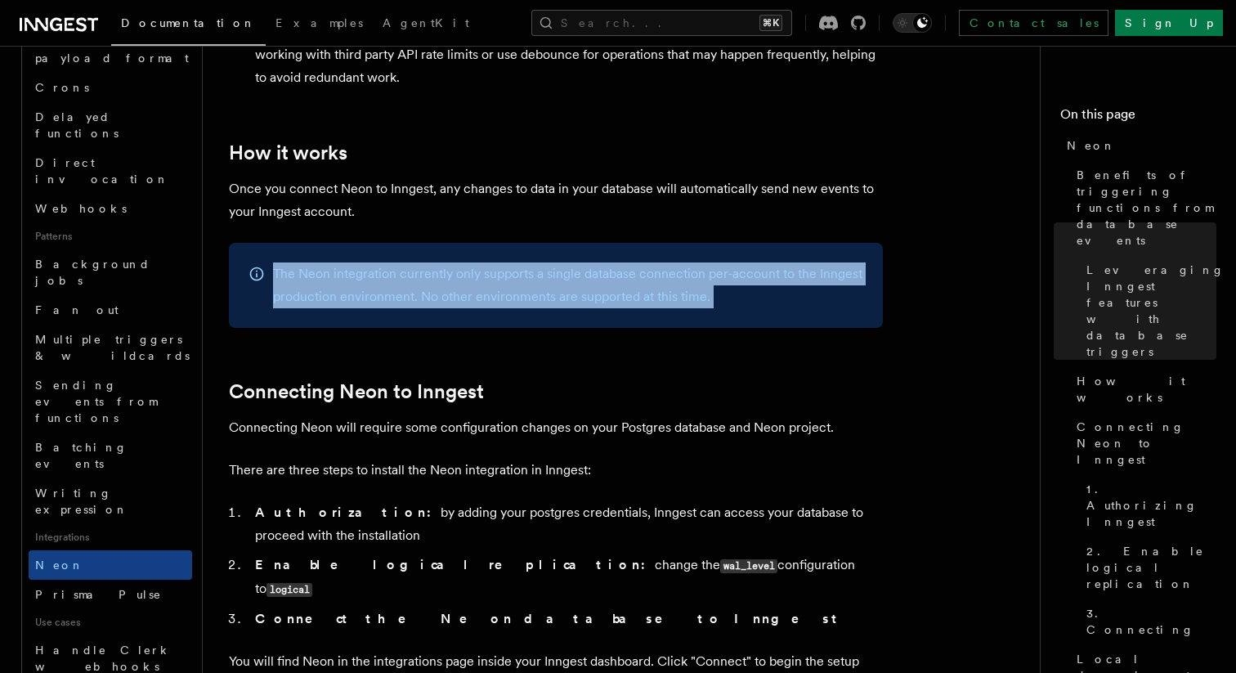
scroll to position [695, 0]
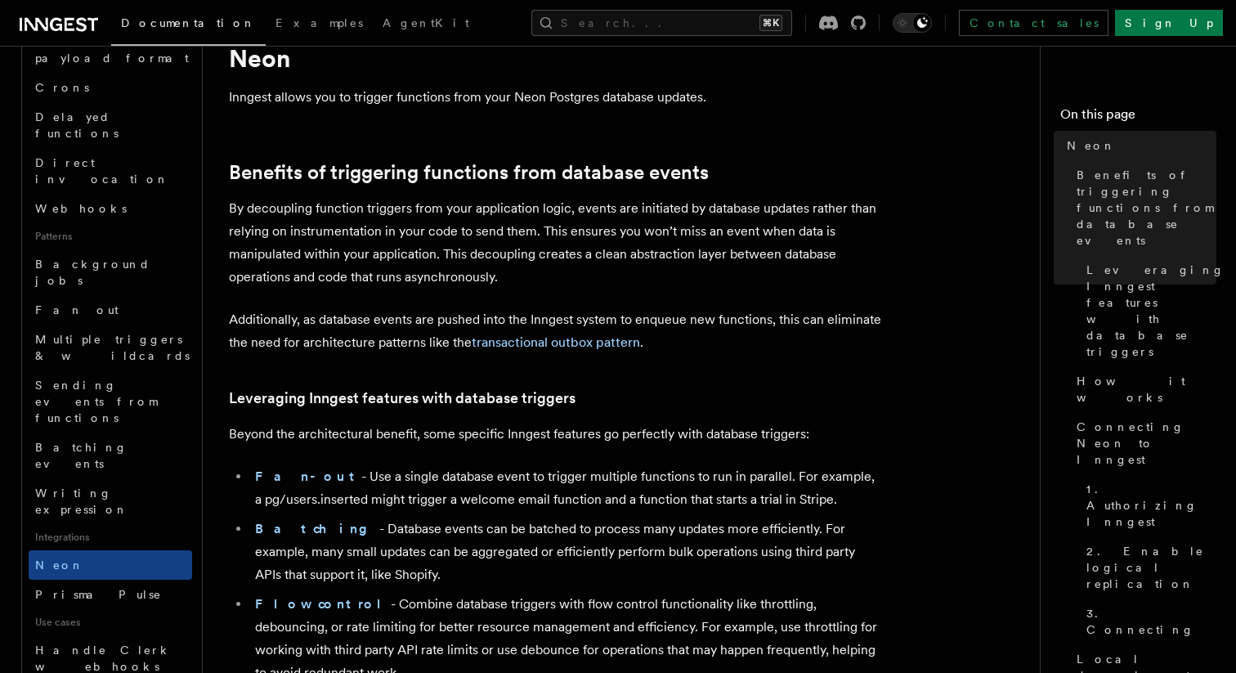
scroll to position [72, 0]
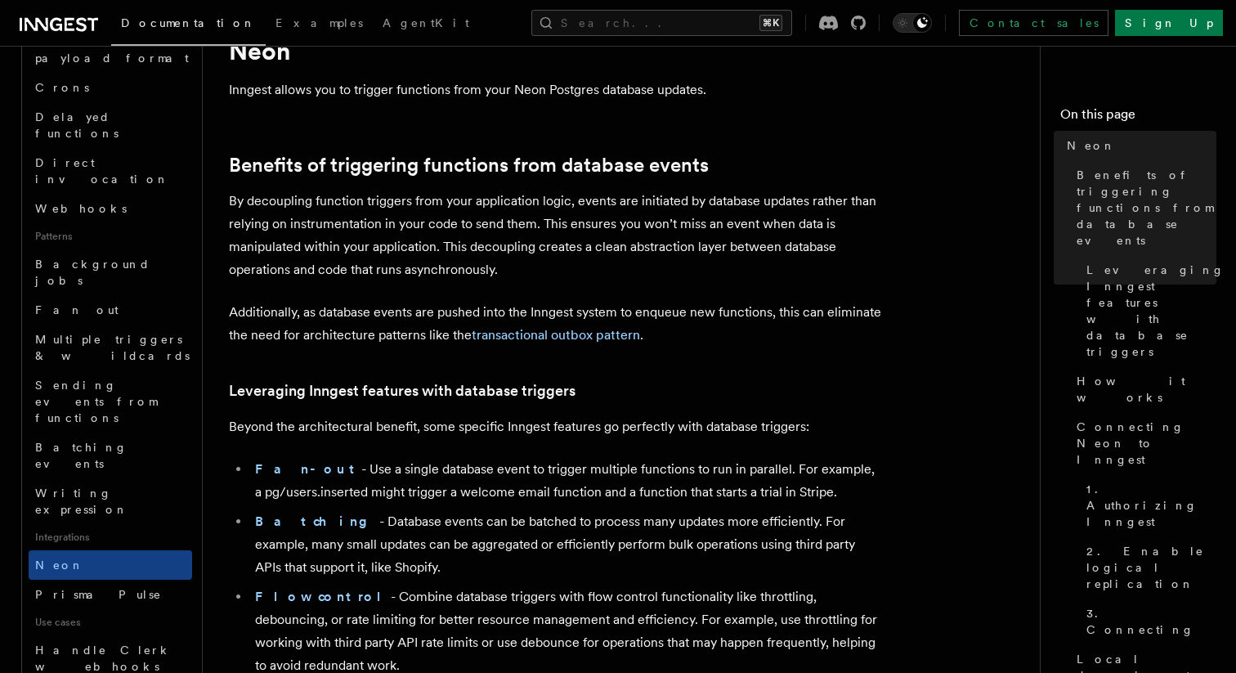
click at [372, 336] on p "Additionally, as database events are pushed into the Inngest system to enqueue …" at bounding box center [556, 324] width 654 height 46
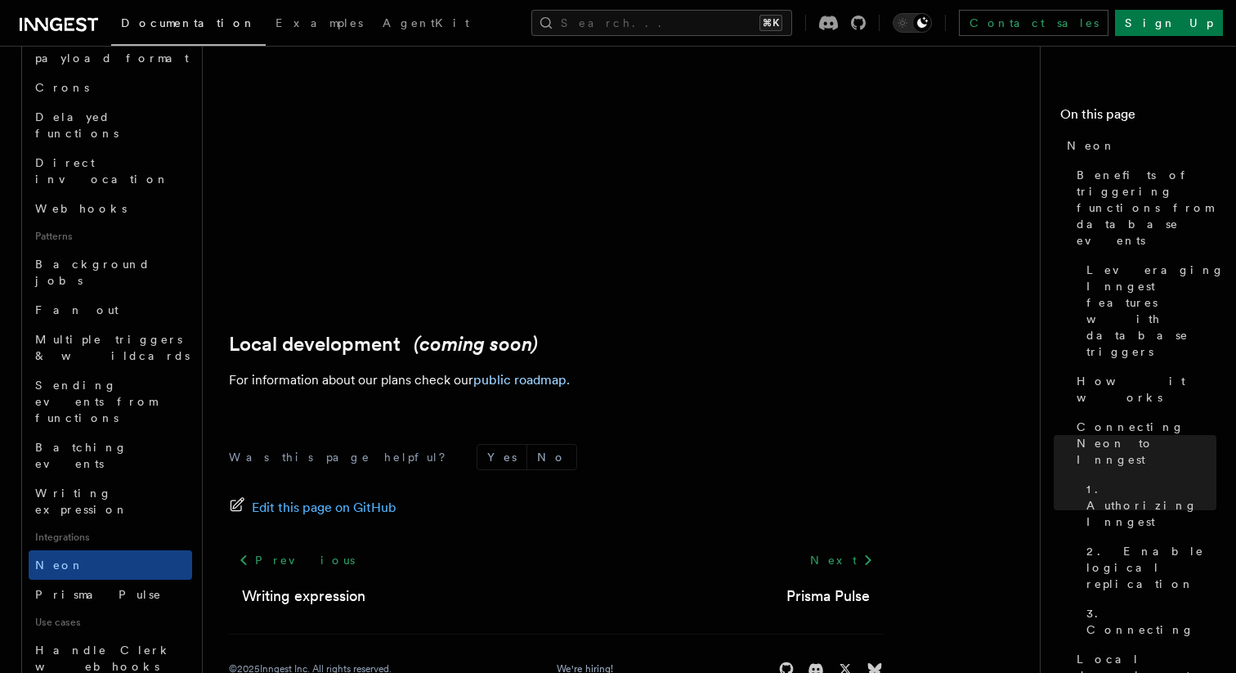
scroll to position [3916, 0]
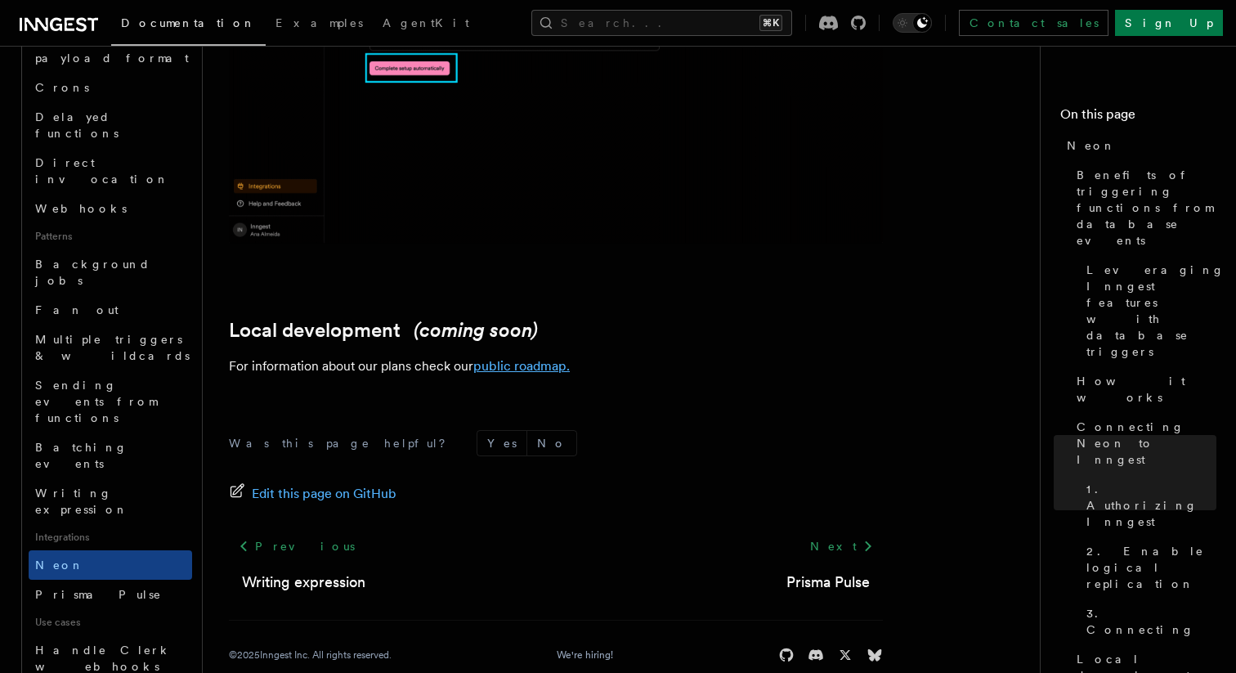
click at [493, 358] on link "public roadmap." at bounding box center [521, 366] width 96 height 16
